Goal: Navigation & Orientation: Find specific page/section

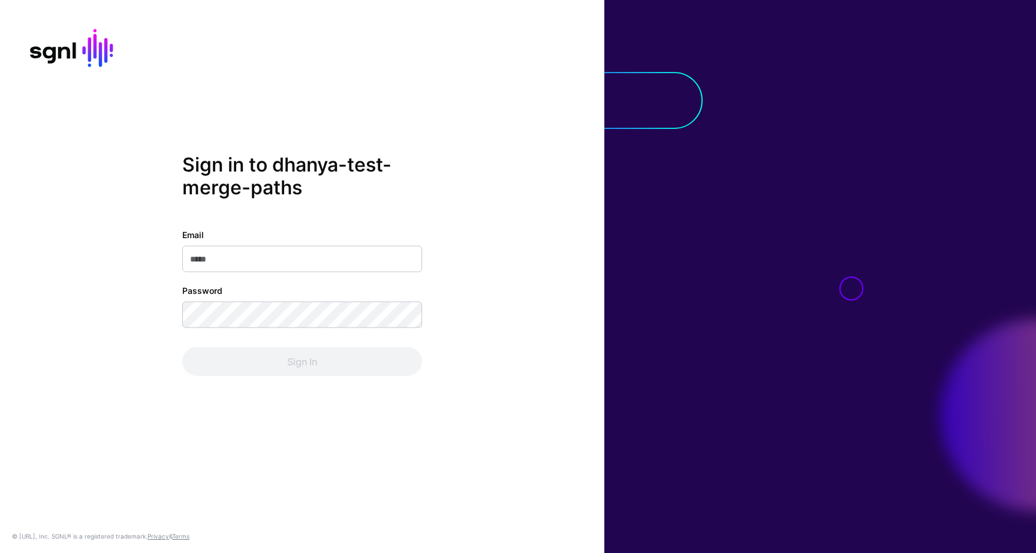
click at [299, 266] on input "Email" at bounding box center [302, 258] width 240 height 26
type input "**********"
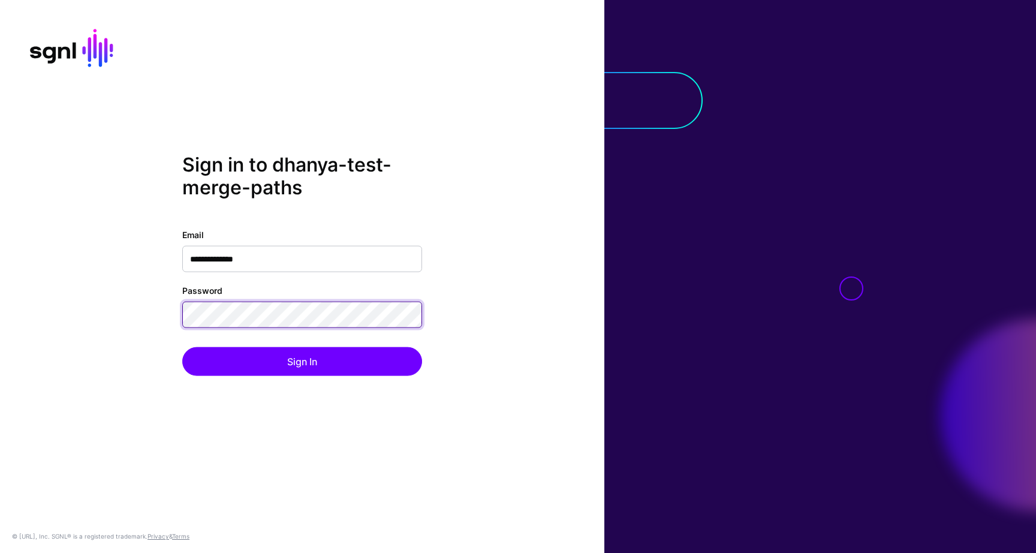
click at [146, 315] on div "**********" at bounding box center [302, 276] width 604 height 246
click at [182, 347] on button "Sign In" at bounding box center [302, 361] width 240 height 29
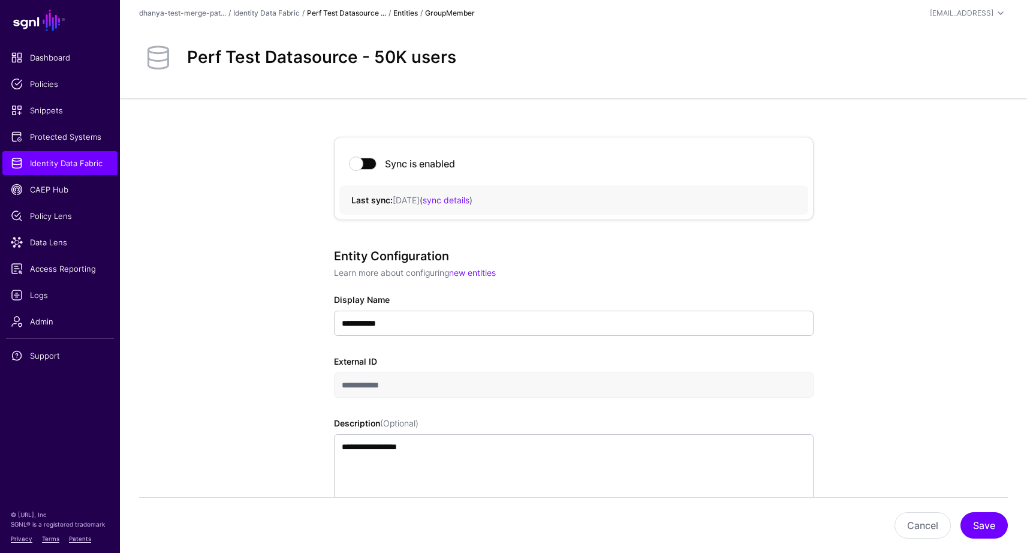
click at [351, 10] on link "Perf Test Datasource ..." at bounding box center [346, 12] width 79 height 9
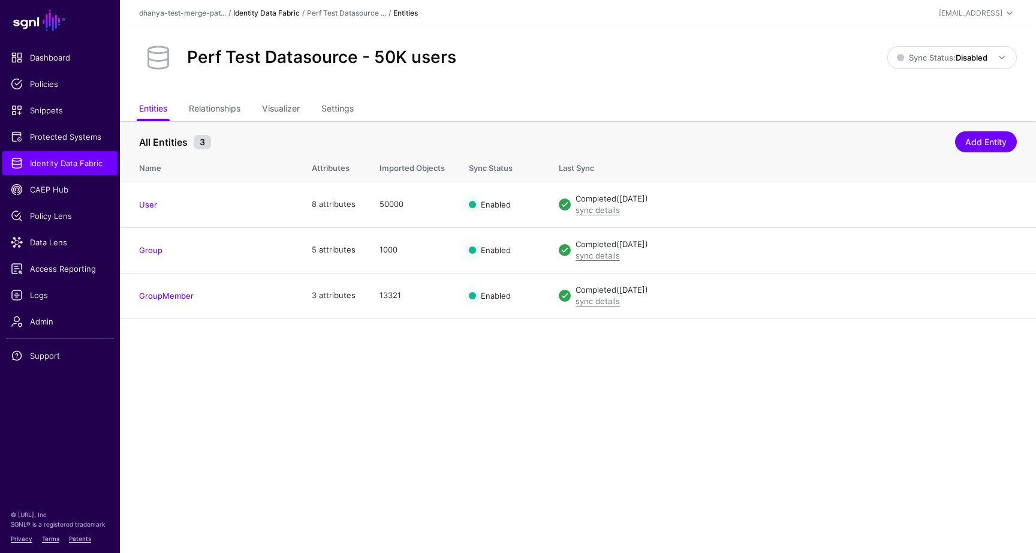
click at [285, 11] on link "Identity Data Fabric" at bounding box center [266, 12] width 67 height 9
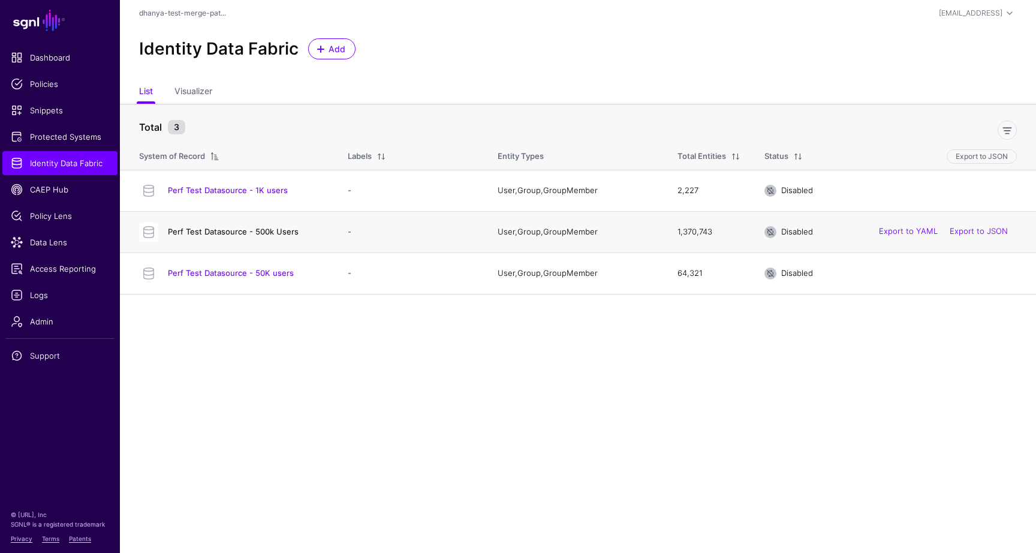
click at [273, 233] on link "Perf Test Datasource - 500k Users" at bounding box center [233, 232] width 131 height 10
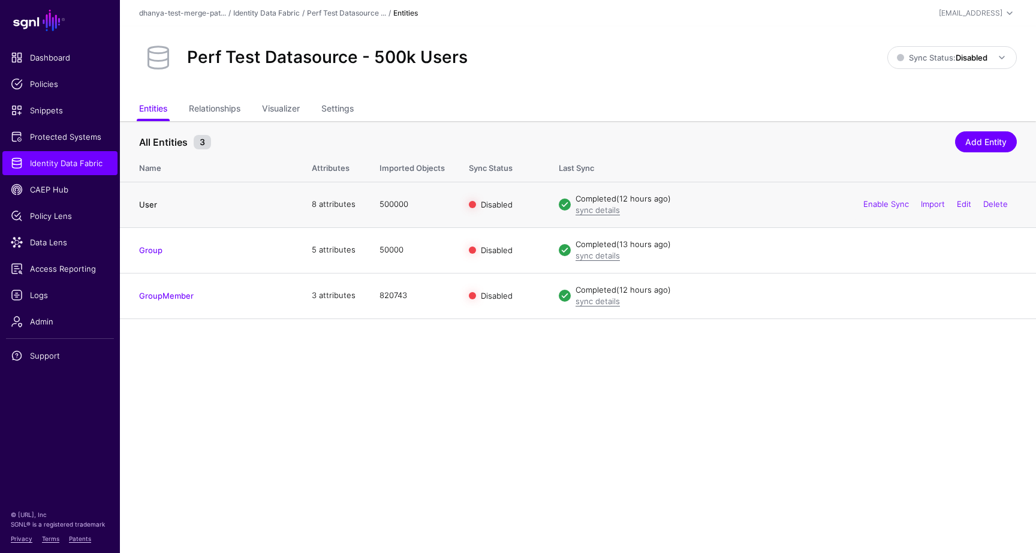
click at [149, 202] on link "User" at bounding box center [148, 205] width 18 height 10
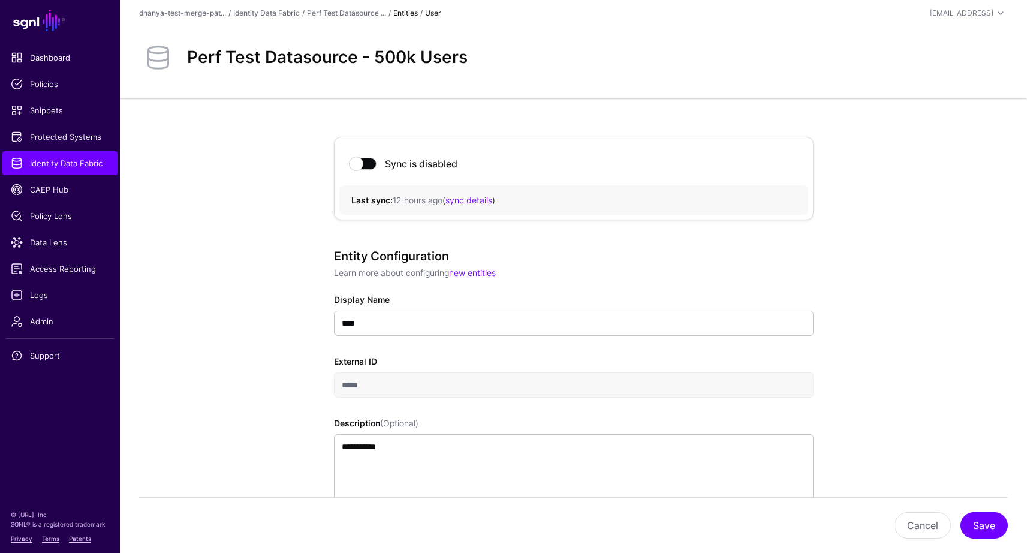
click at [352, 18] on div "Perf Test Datasource ..." at bounding box center [346, 13] width 79 height 11
click at [352, 13] on link "Perf Test Datasource ..." at bounding box center [346, 12] width 79 height 9
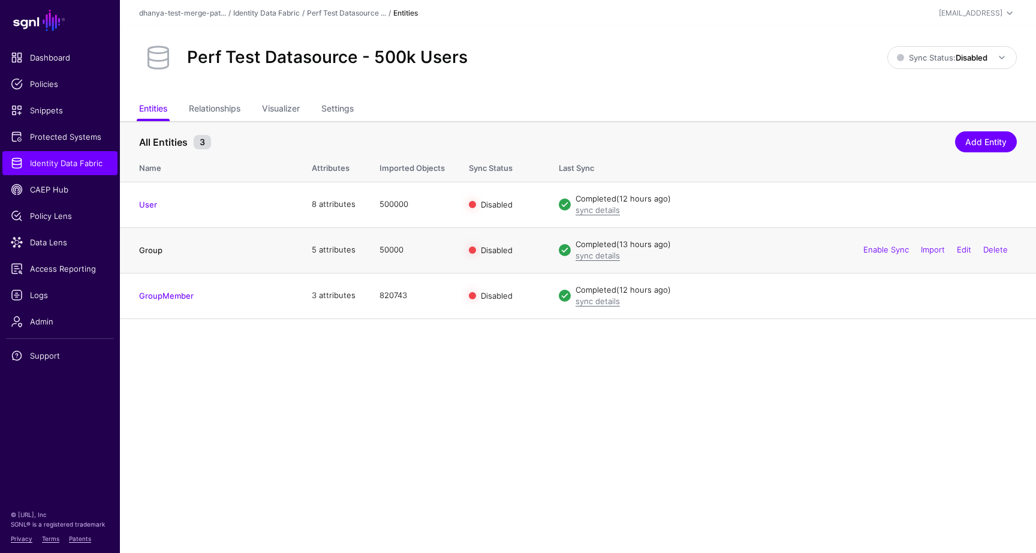
click at [155, 249] on link "Group" at bounding box center [150, 250] width 23 height 10
